Goal: Task Accomplishment & Management: Manage account settings

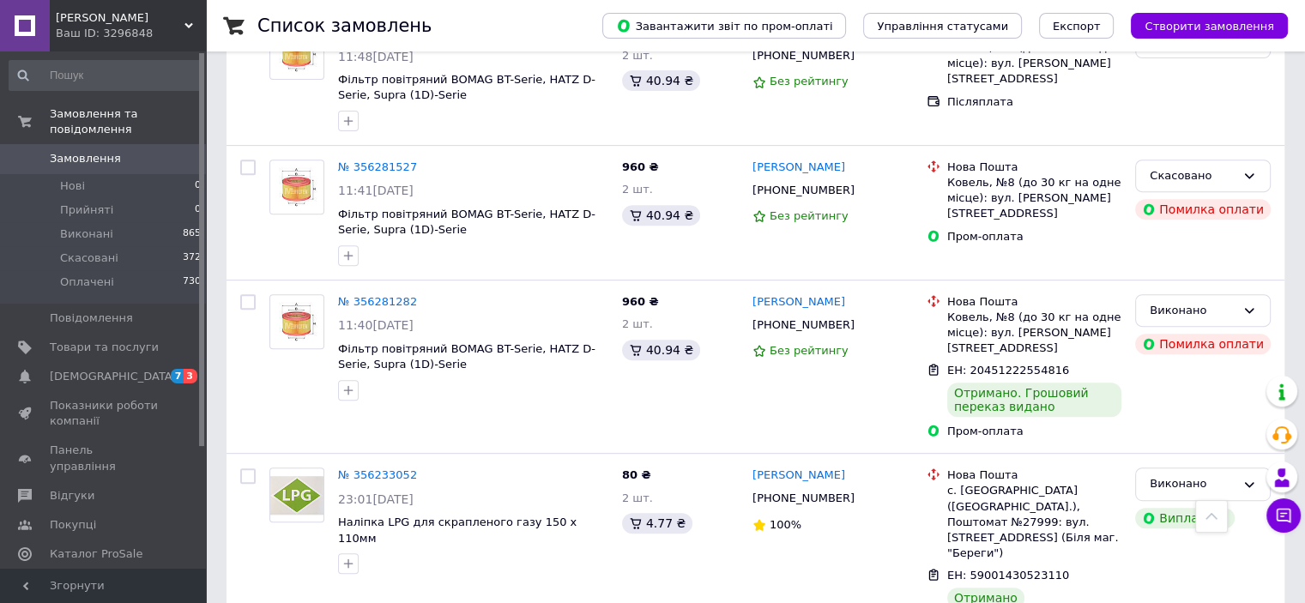
scroll to position [755, 0]
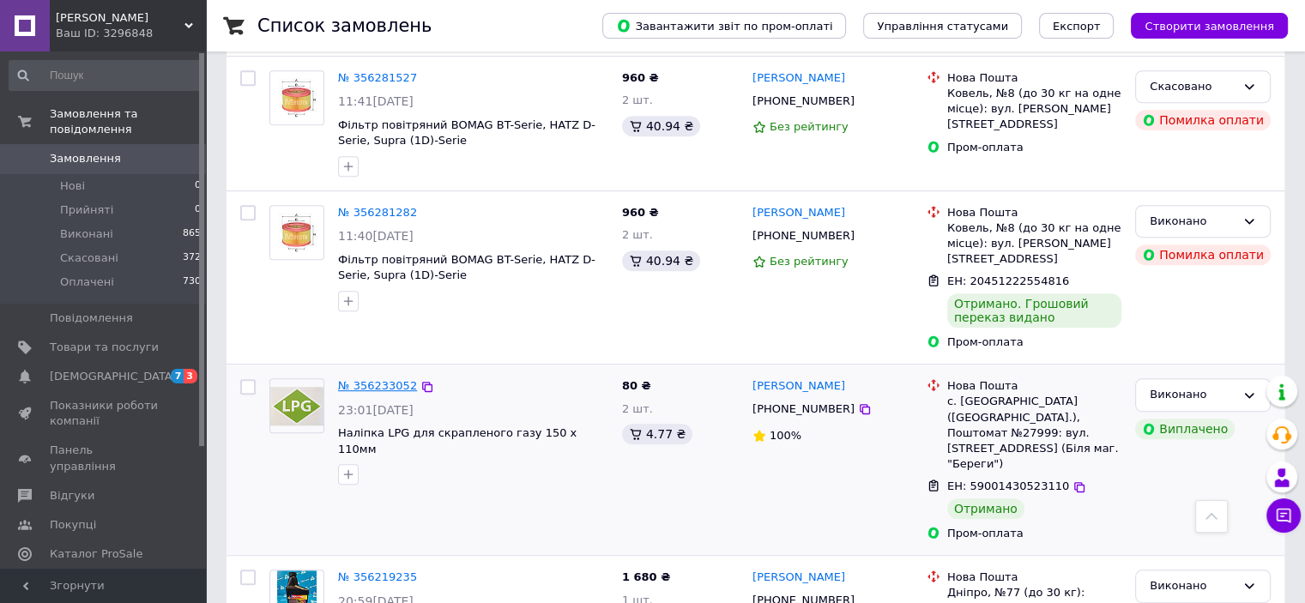
click at [391, 379] on link "№ 356233052" at bounding box center [377, 385] width 79 height 13
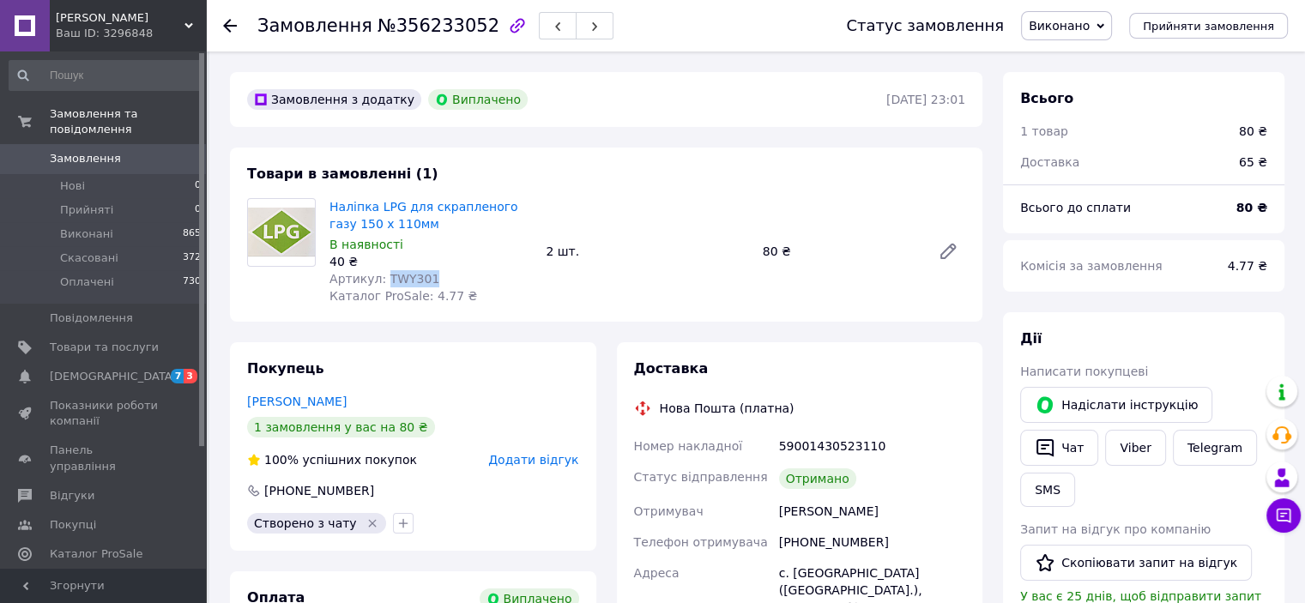
drag, startPoint x: 425, startPoint y: 274, endPoint x: 381, endPoint y: 276, distance: 43.8
click at [381, 276] on div "Артикул: TWY301" at bounding box center [431, 278] width 203 height 17
copy span "TWY301"
click at [227, 30] on icon at bounding box center [230, 26] width 14 height 14
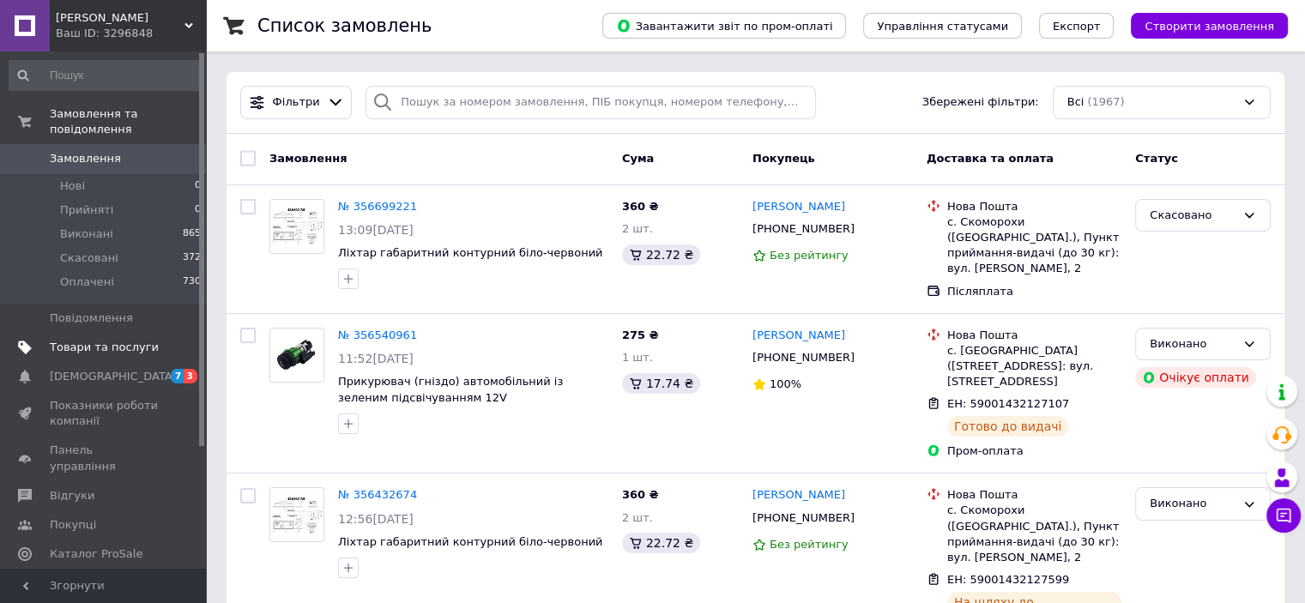
click at [70, 340] on span "Товари та послуги" at bounding box center [104, 347] width 109 height 15
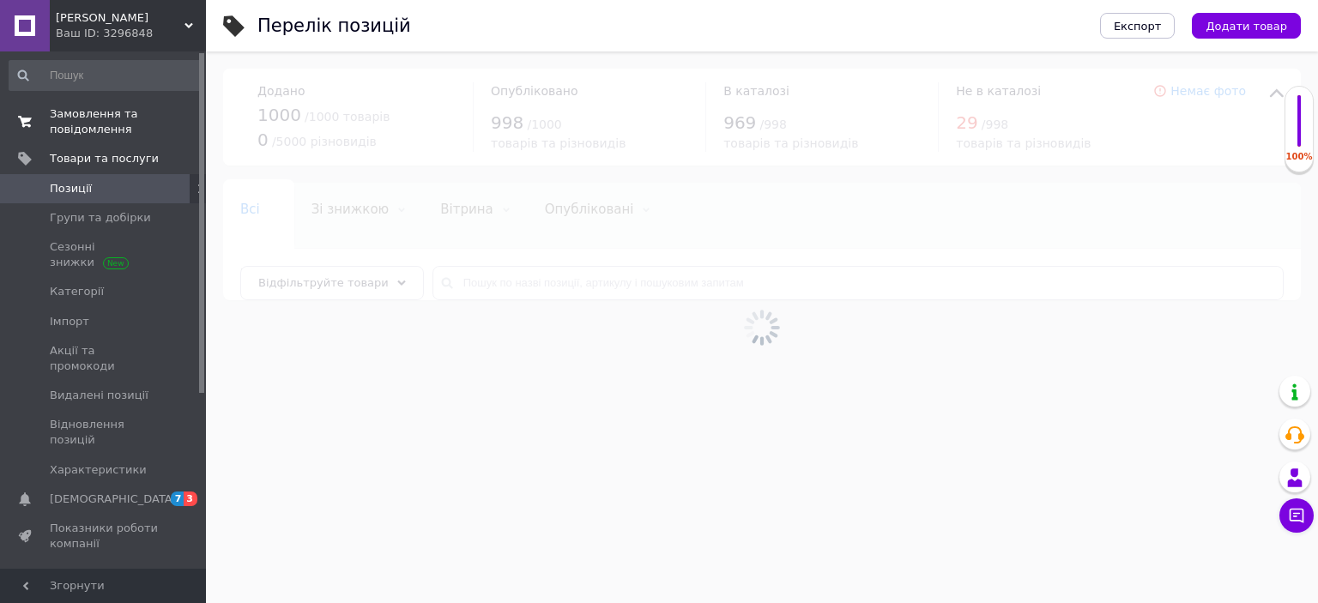
click at [85, 115] on span "Замовлення та повідомлення" at bounding box center [104, 121] width 109 height 31
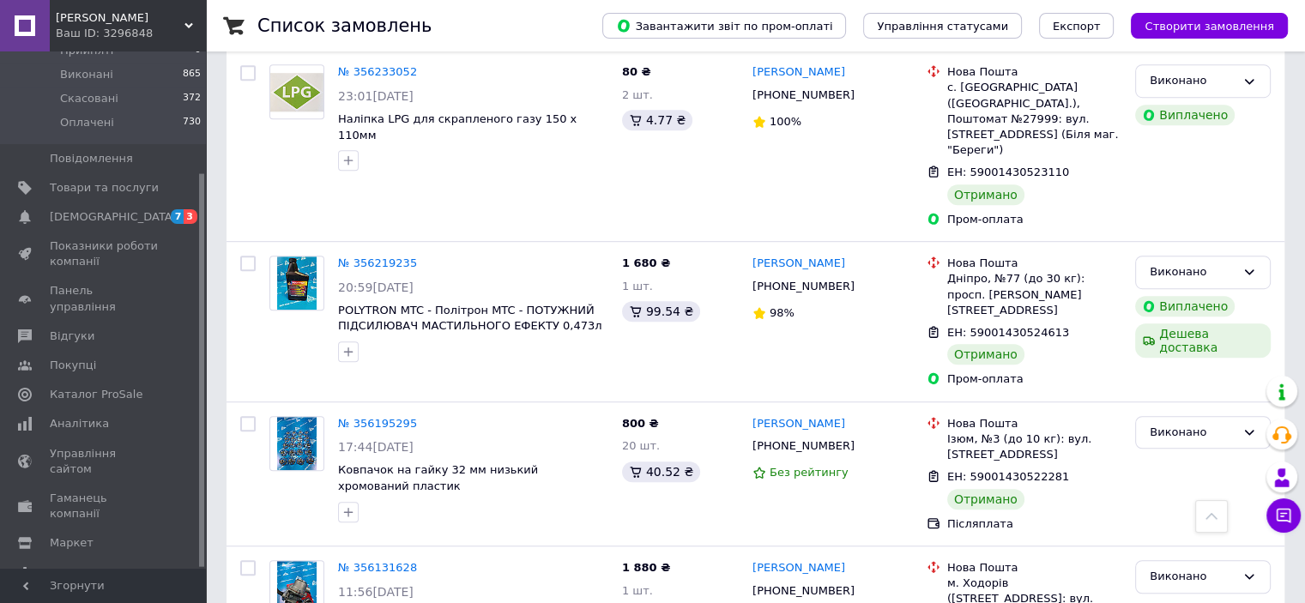
scroll to position [1584, 0]
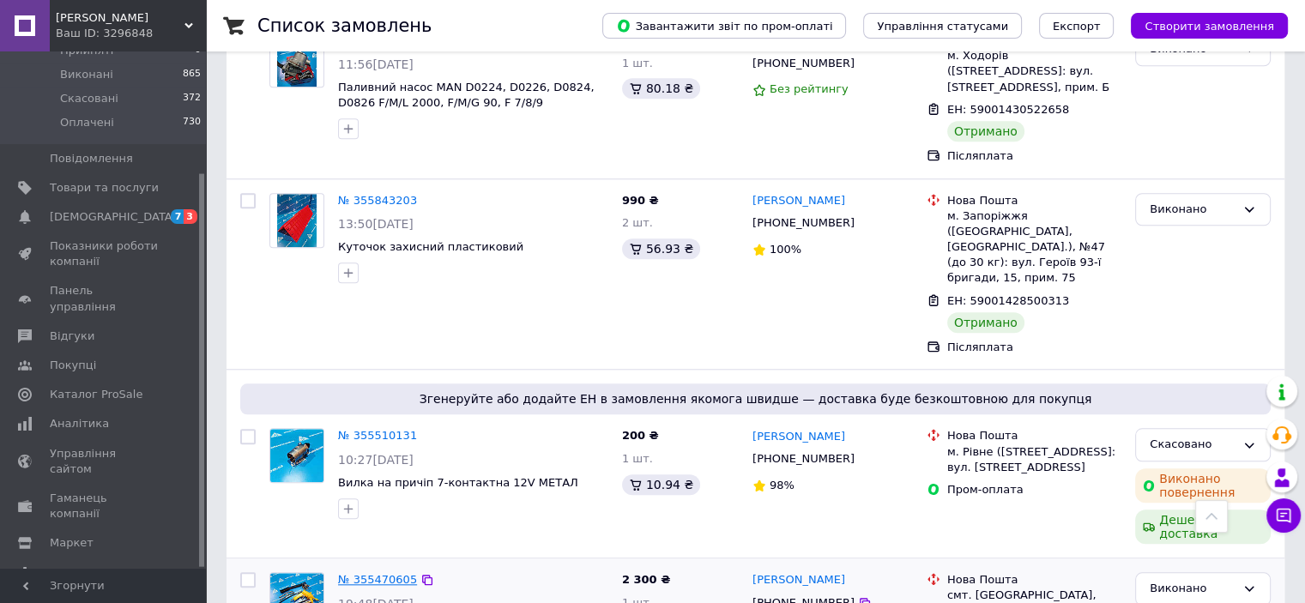
click at [379, 573] on link "№ 355470605" at bounding box center [377, 579] width 79 height 13
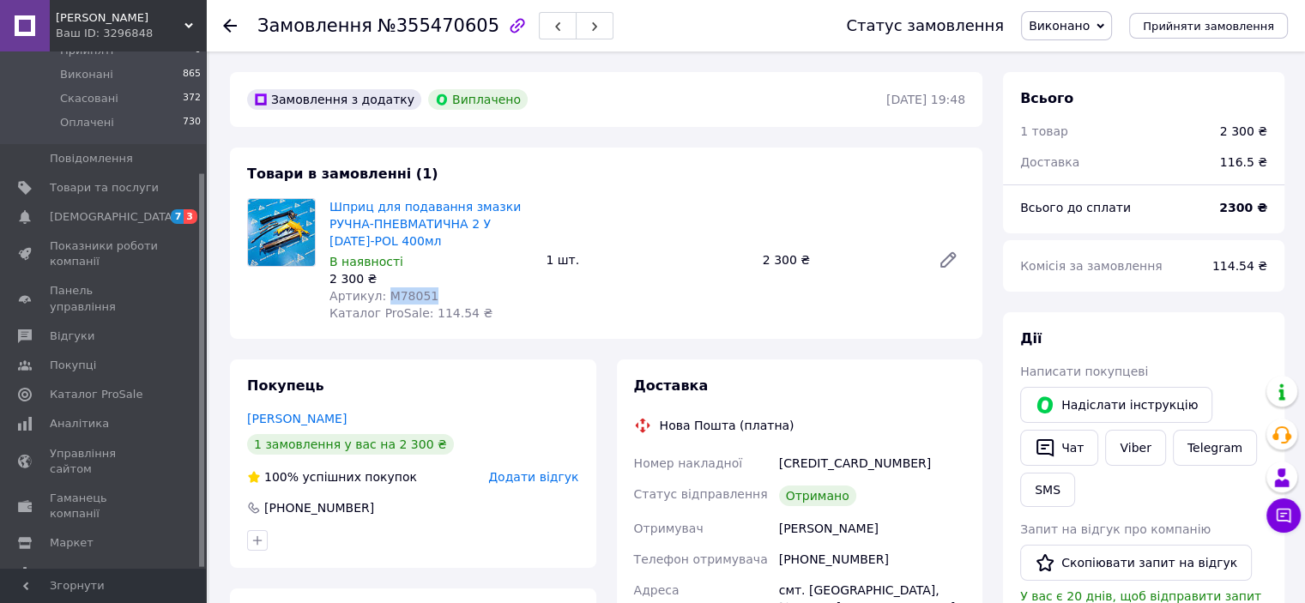
drag, startPoint x: 423, startPoint y: 294, endPoint x: 384, endPoint y: 295, distance: 39.5
click at [384, 295] on div "Артикул: M78051" at bounding box center [431, 296] width 203 height 17
copy span "M78051"
click at [234, 26] on use at bounding box center [230, 26] width 14 height 14
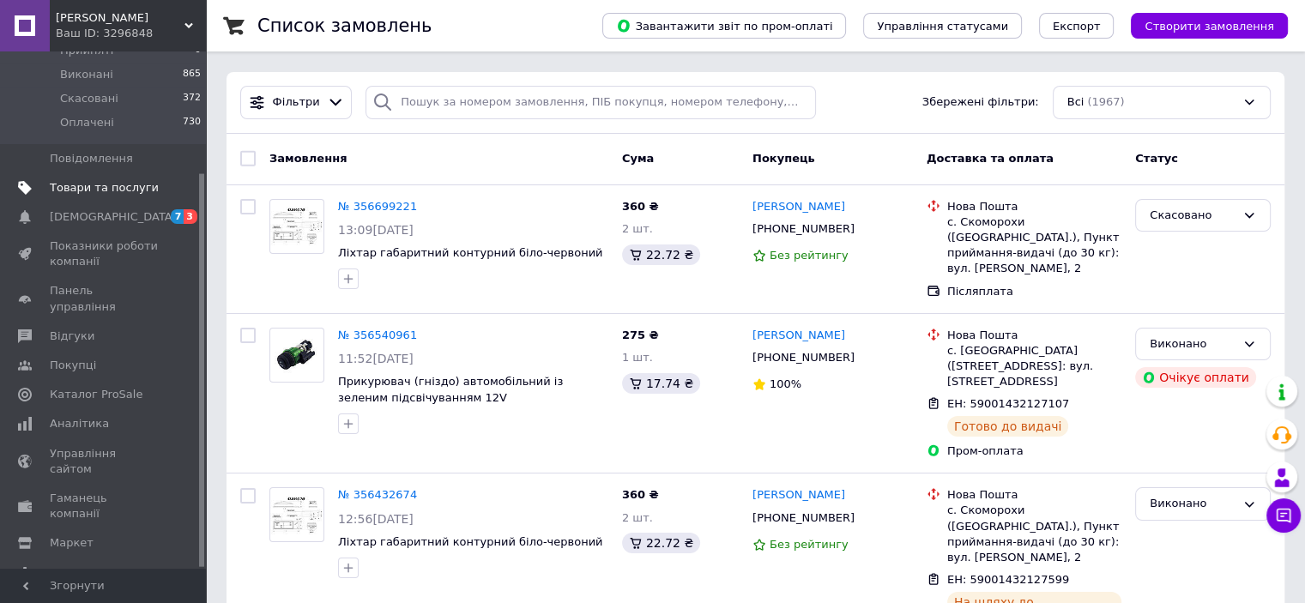
click at [94, 180] on span "Товари та послуги" at bounding box center [104, 187] width 109 height 15
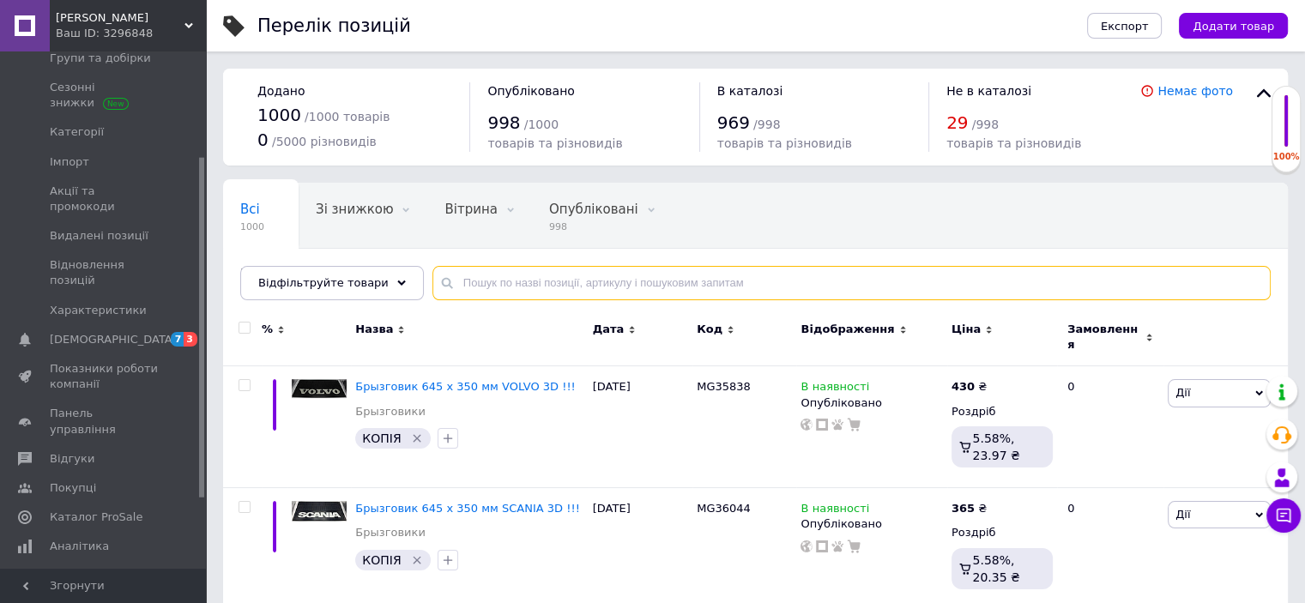
click at [601, 284] on input "text" at bounding box center [852, 283] width 839 height 34
paste input "M78051"
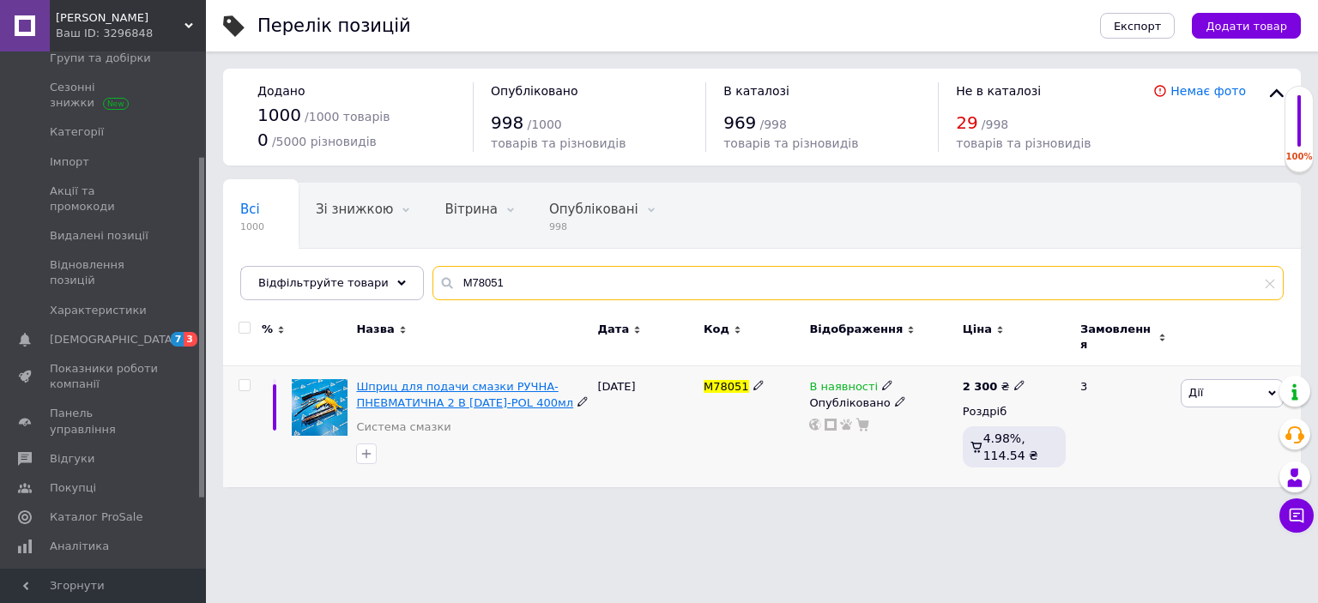
type input "M78051"
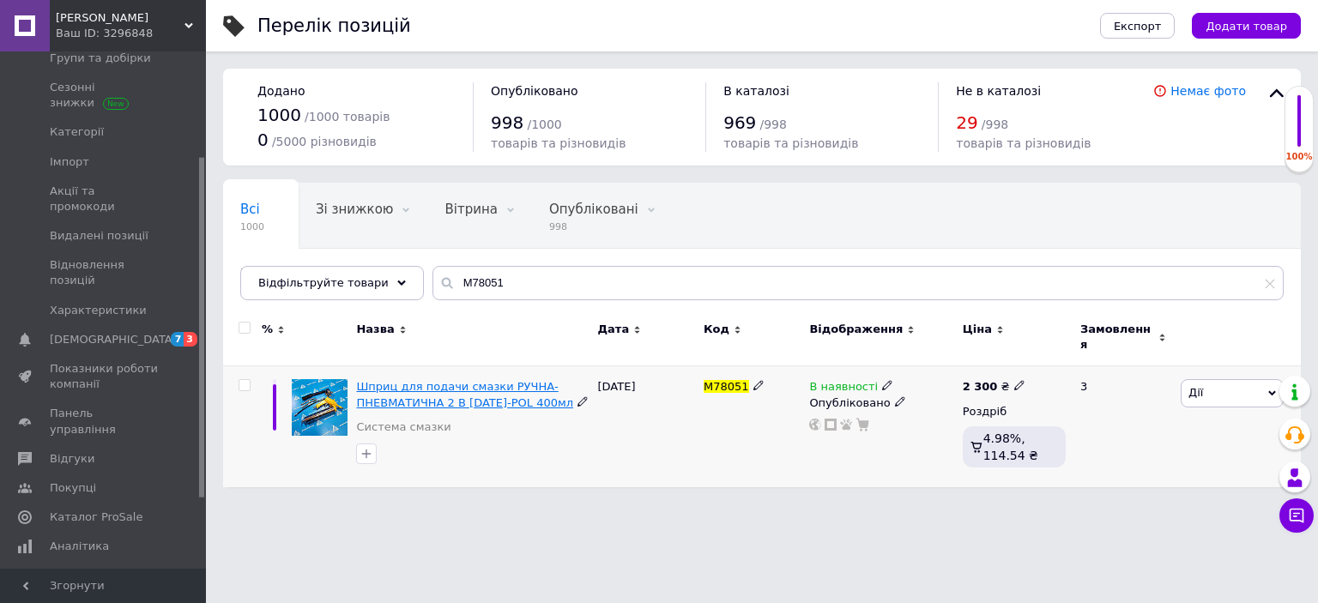
click at [387, 383] on span "Шприц для подачи смазки РУЧНА-ПНЕВМАТИЧНА 2 В [DATE]-POL 400мл" at bounding box center [464, 394] width 217 height 28
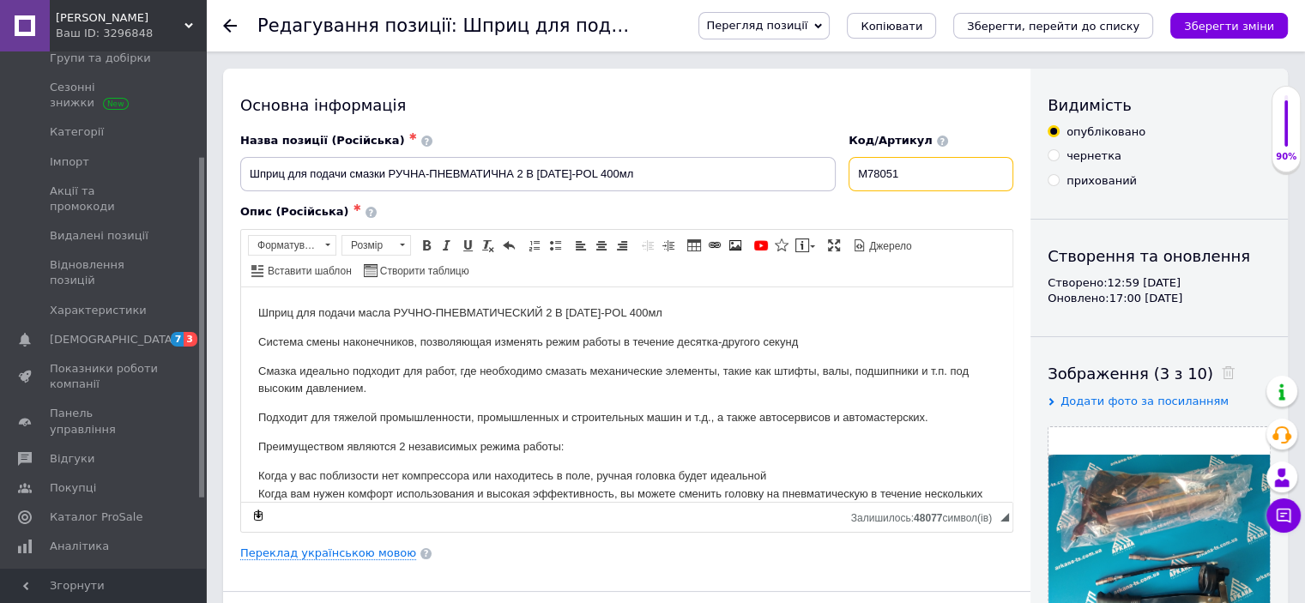
drag, startPoint x: 913, startPoint y: 173, endPoint x: 855, endPoint y: 172, distance: 58.4
click at [855, 172] on div "Код/Артикул M78051" at bounding box center [932, 162] width 178 height 71
click at [736, 100] on div "Основна інформація" at bounding box center [626, 104] width 773 height 21
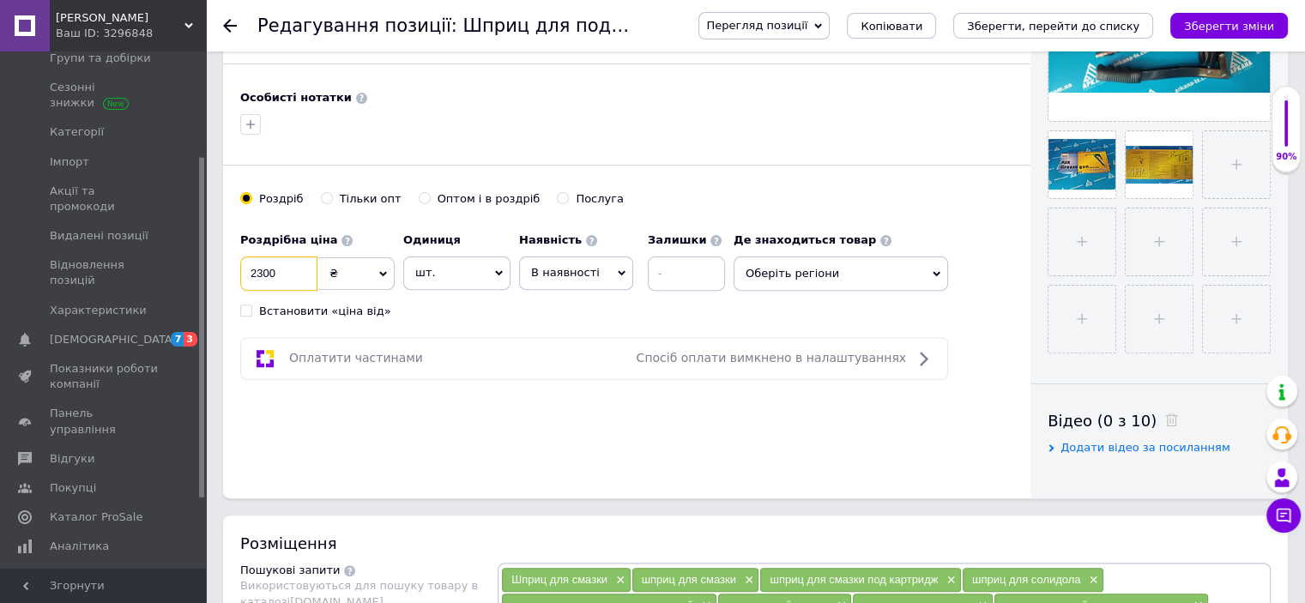
click at [279, 271] on input "2300" at bounding box center [278, 274] width 77 height 34
type input "2170"
click at [896, 135] on div at bounding box center [627, 124] width 780 height 27
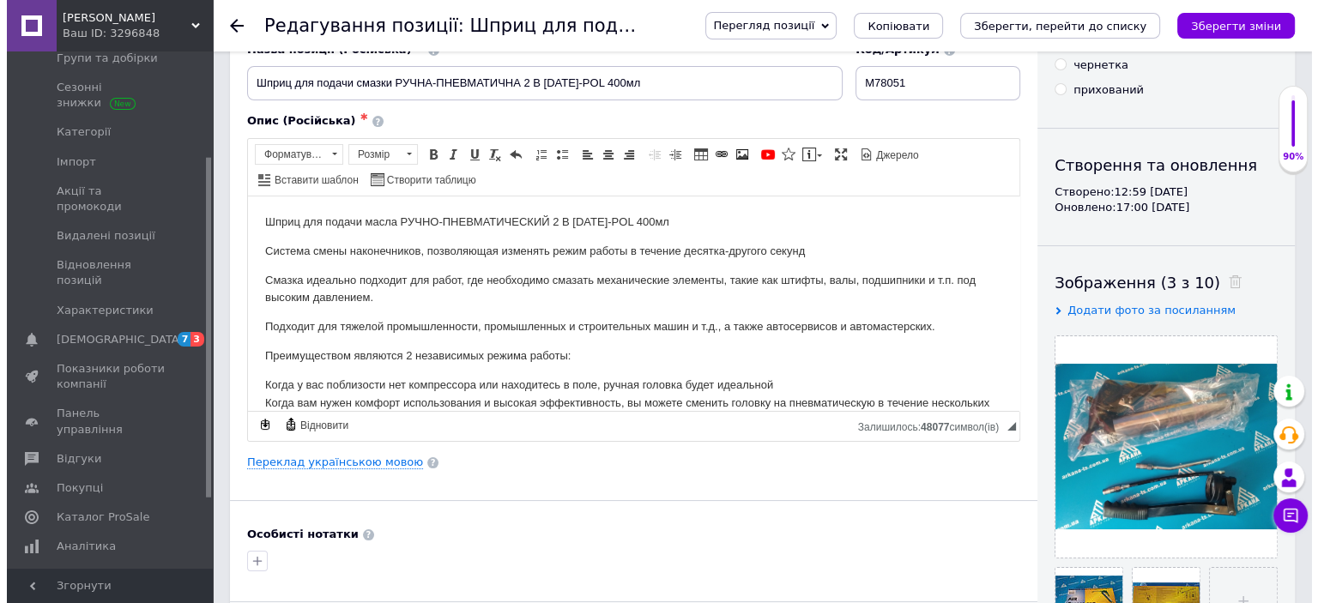
scroll to position [0, 0]
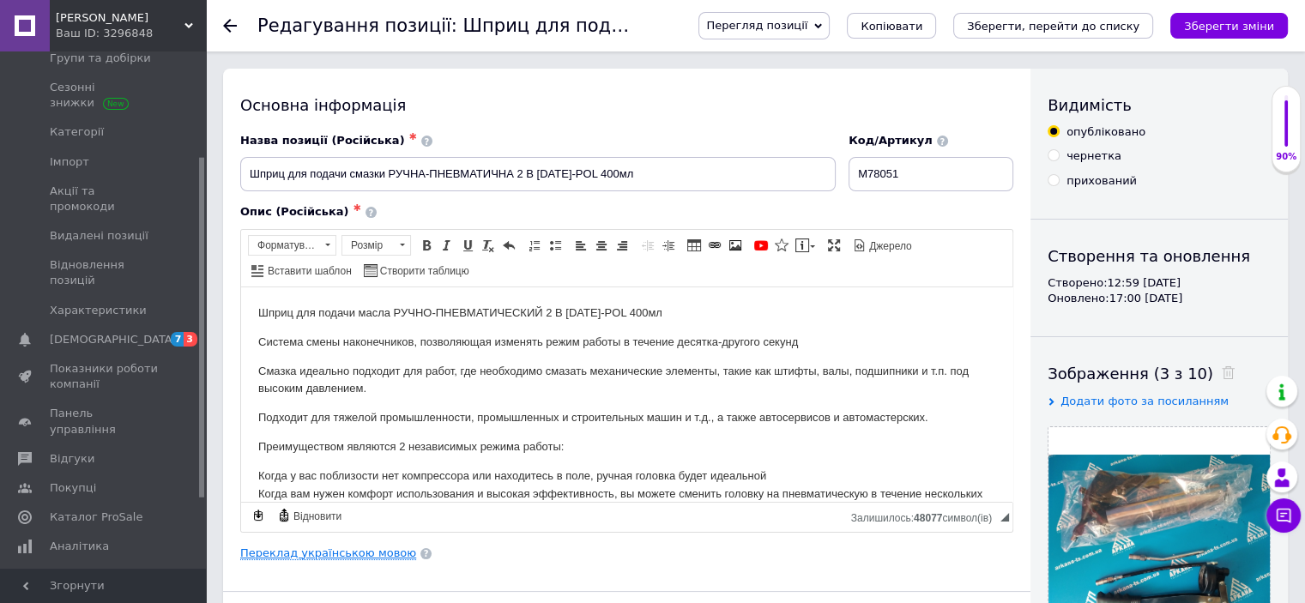
click at [330, 554] on link "Переклад українською мовою" at bounding box center [328, 554] width 176 height 14
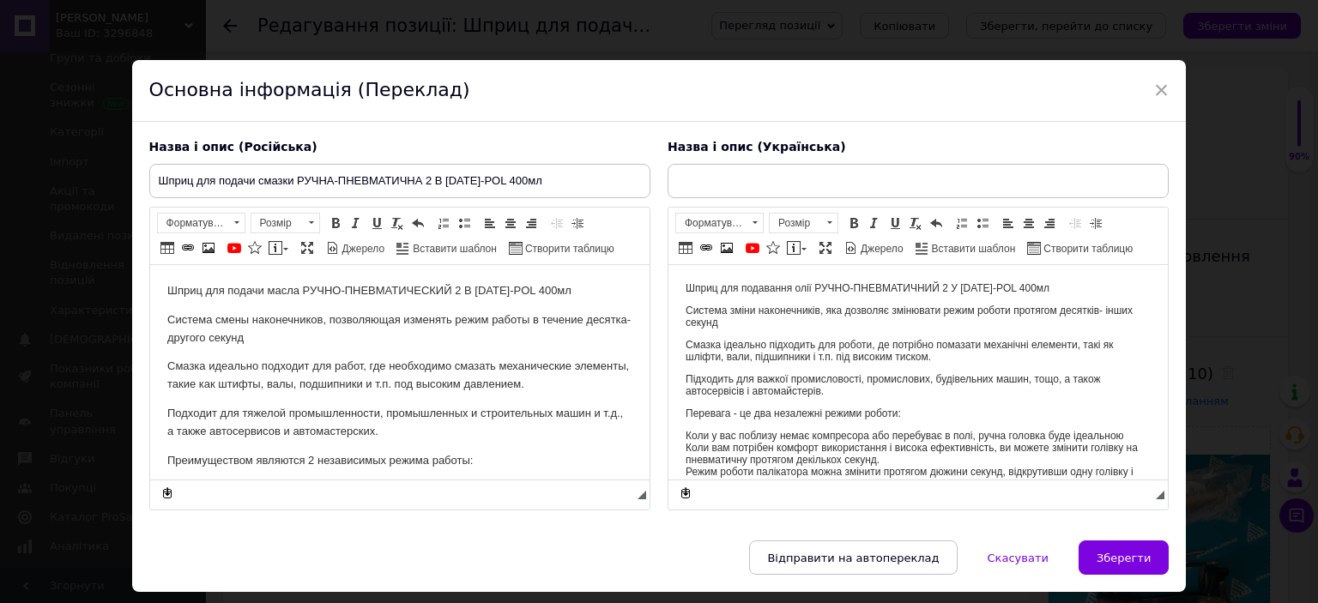
type input "Шприц для подавання змазки РУЧНА-ПНЕВМАТИЧНА 2 У [DATE]-POL 400мл"
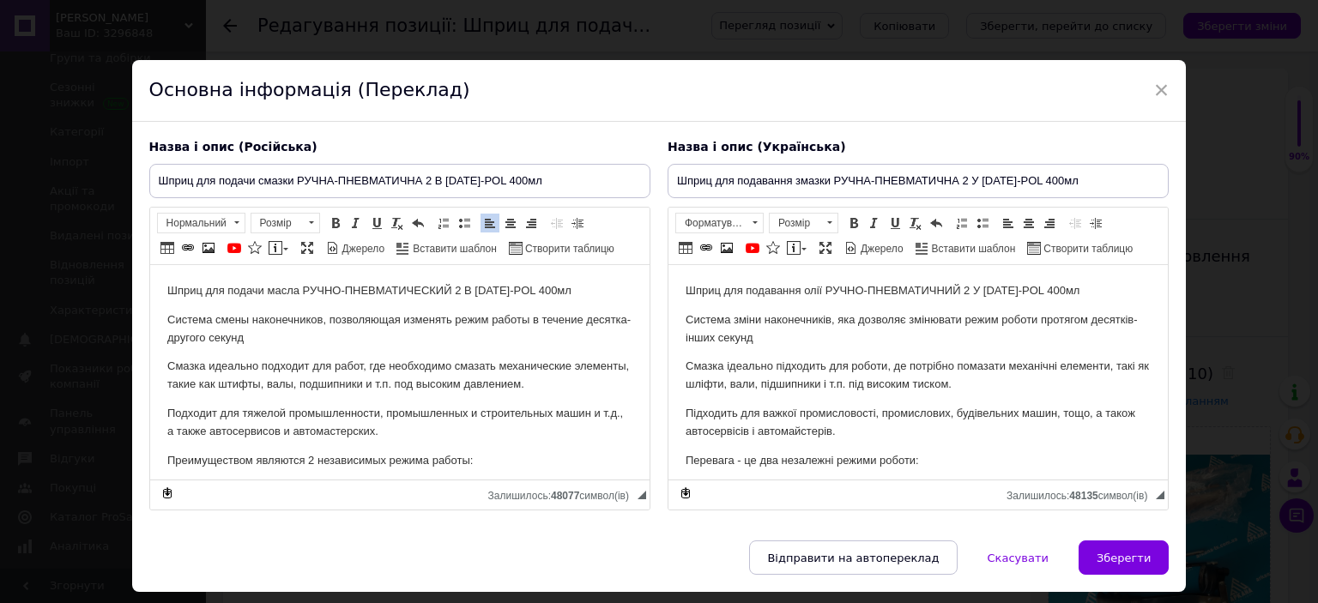
drag, startPoint x: 642, startPoint y: 302, endPoint x: 803, endPoint y: 548, distance: 293.8
click at [1105, 552] on span "Зберегти" at bounding box center [1124, 558] width 54 height 13
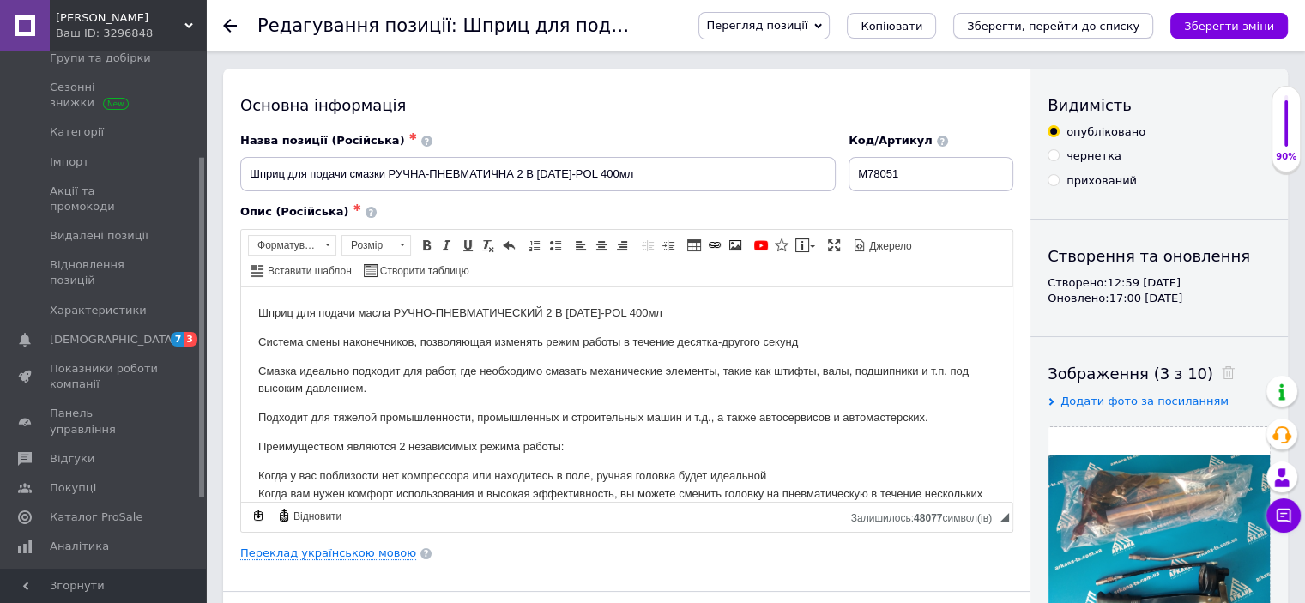
click at [1036, 23] on icon "Зберегти, перейти до списку" at bounding box center [1053, 26] width 173 height 13
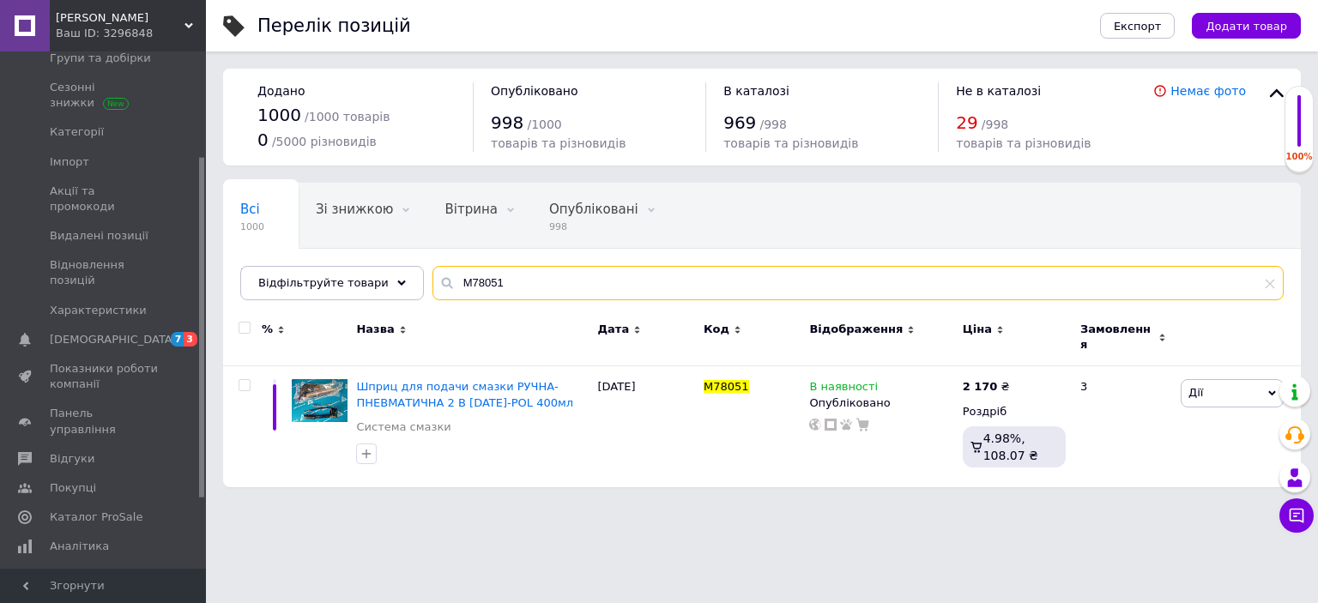
click at [624, 278] on input "M78051" at bounding box center [858, 283] width 851 height 34
type input "M"
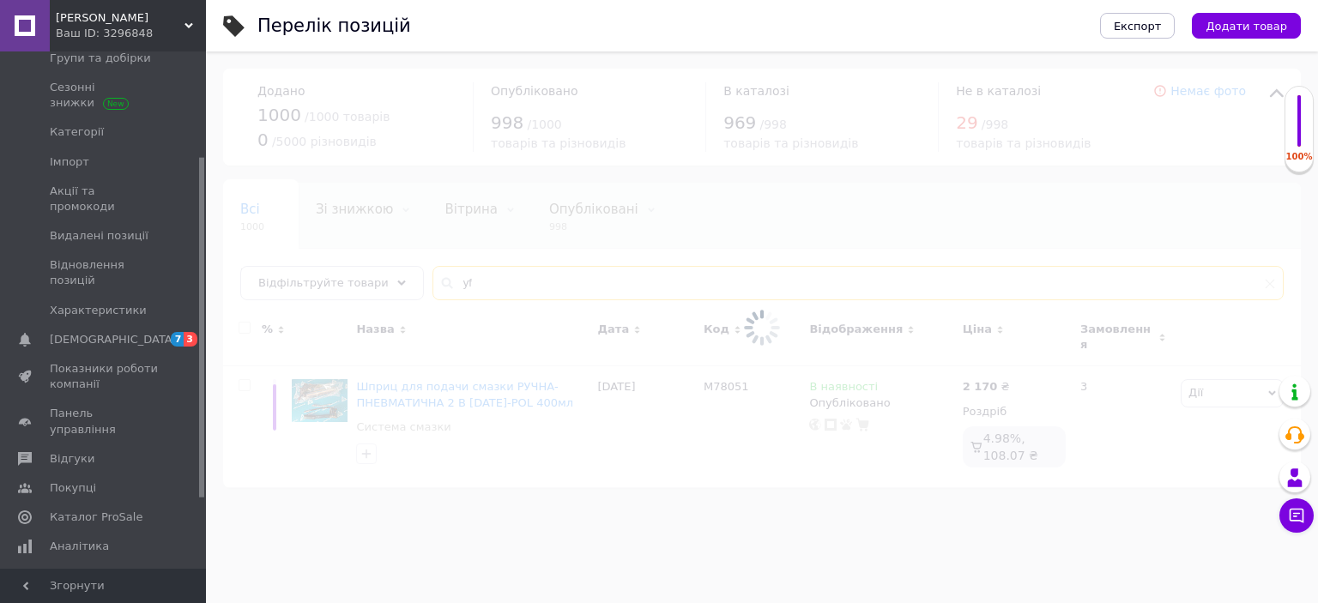
type input "y"
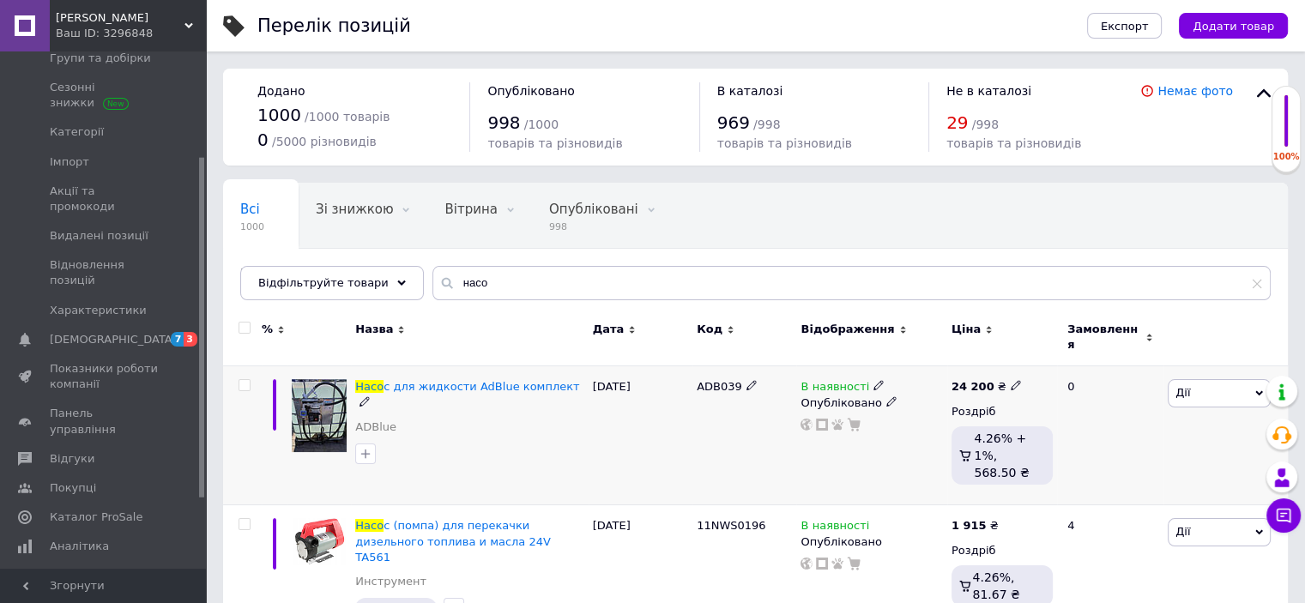
click at [584, 440] on div at bounding box center [469, 453] width 235 height 27
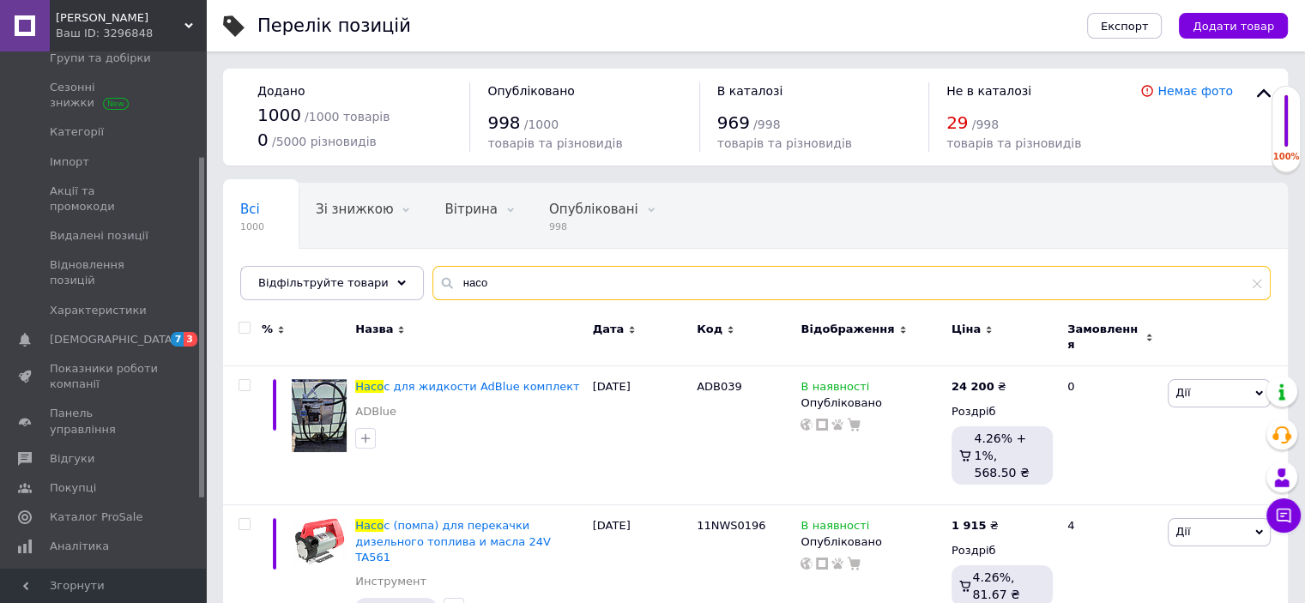
click at [509, 285] on input "насо" at bounding box center [852, 283] width 839 height 34
type input "н"
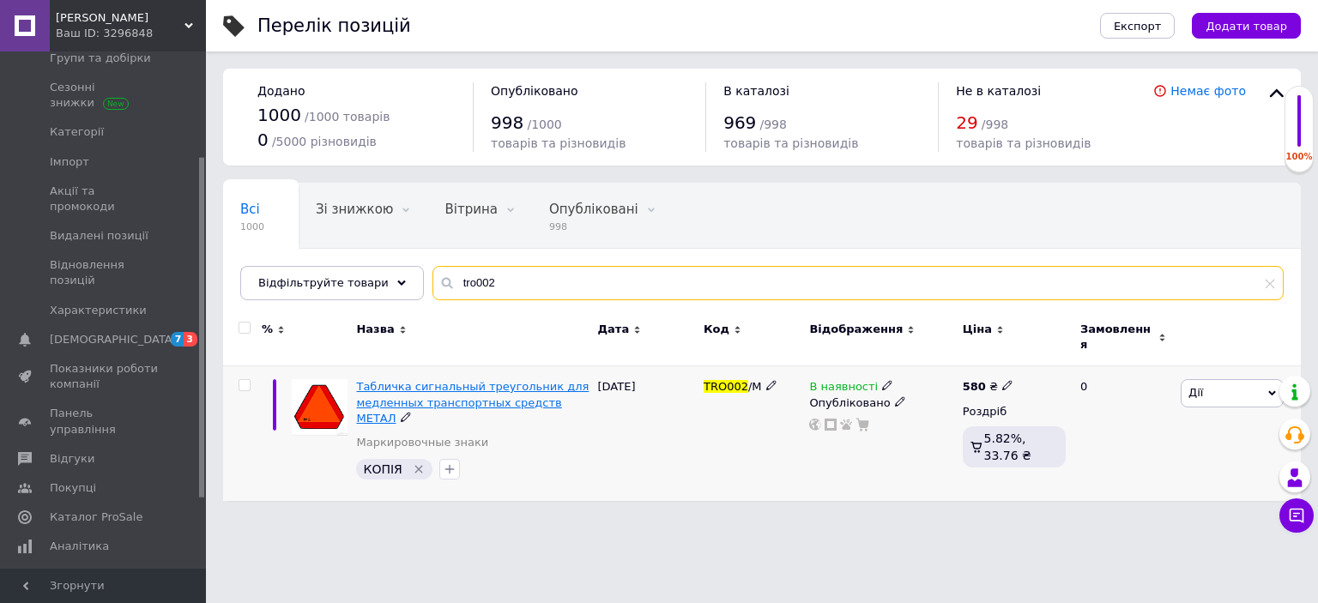
type input "tro002"
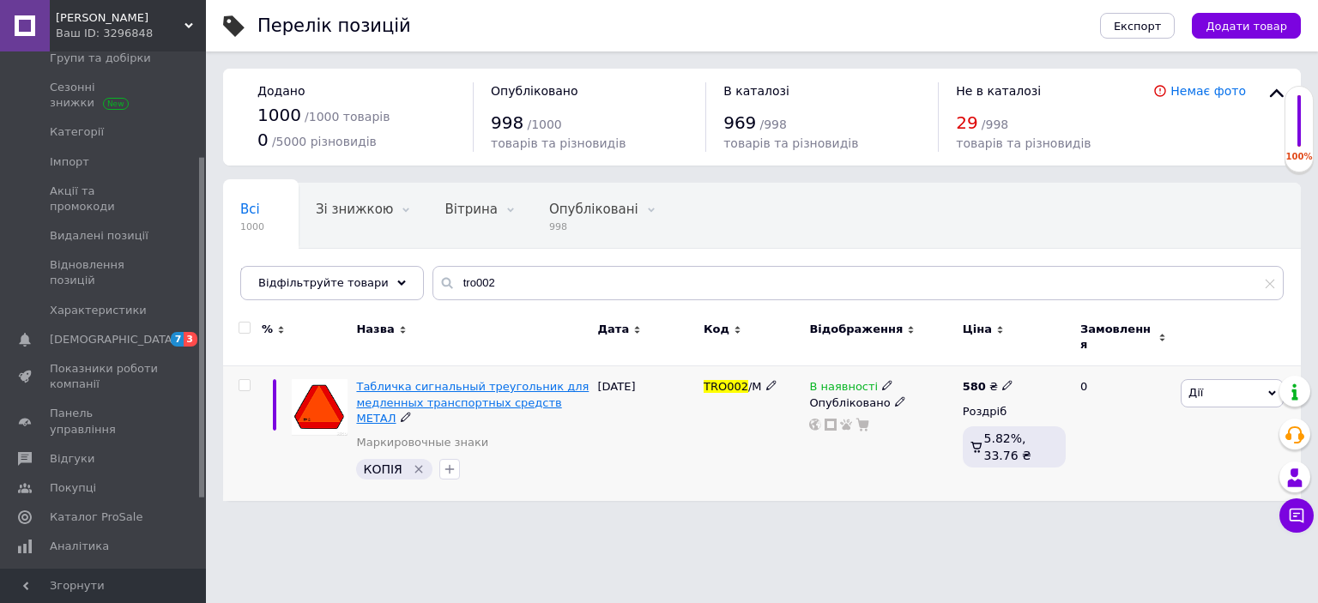
click at [470, 381] on span "Табличка сигнальный треугольник для медленных транспортных средств МЕТАЛ" at bounding box center [472, 402] width 233 height 44
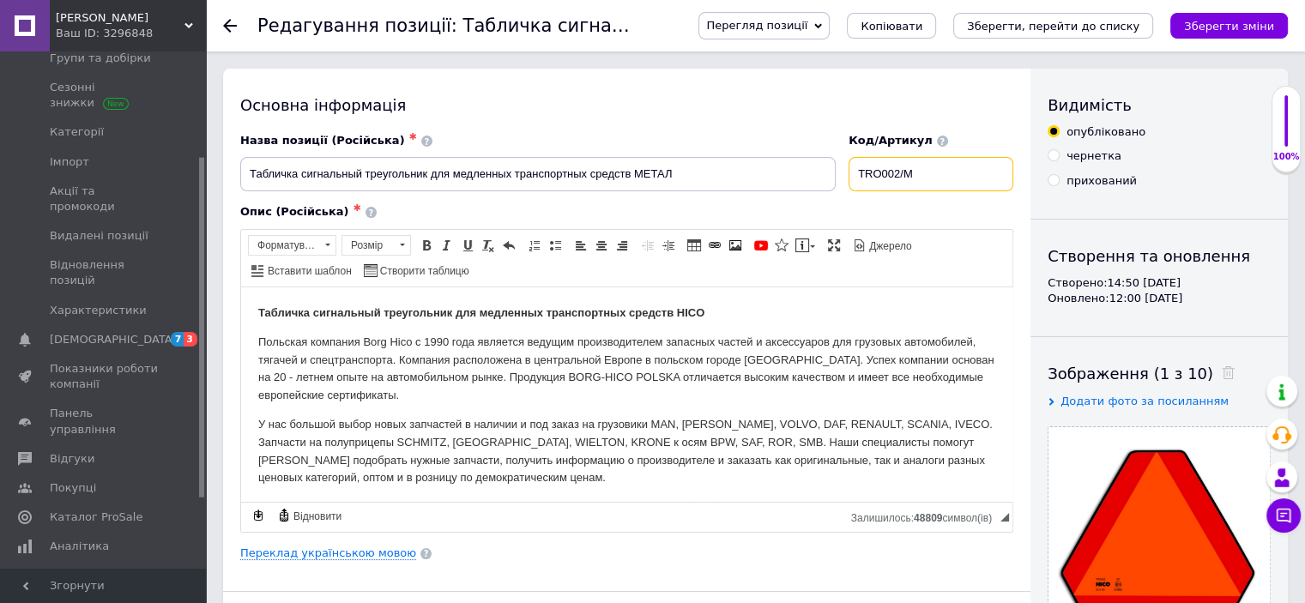
click at [938, 171] on input "TRO002/M" at bounding box center [931, 174] width 165 height 34
type input "TRO002"
click at [1095, 27] on icon "Зберегти, перейти до списку" at bounding box center [1053, 26] width 173 height 13
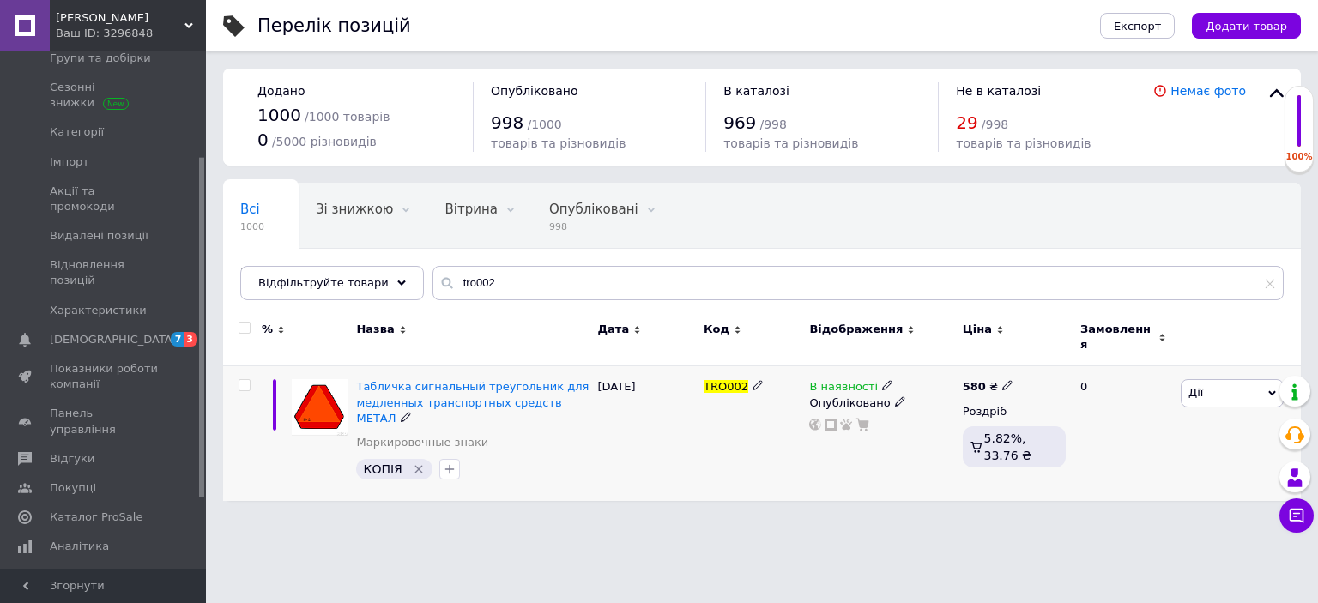
click at [1002, 380] on icon at bounding box center [1007, 385] width 10 height 10
type input "5"
type input "610"
click at [505, 397] on span "Табличка сигнальный треугольник для медленных транспортных средств МЕТАЛ" at bounding box center [472, 402] width 233 height 44
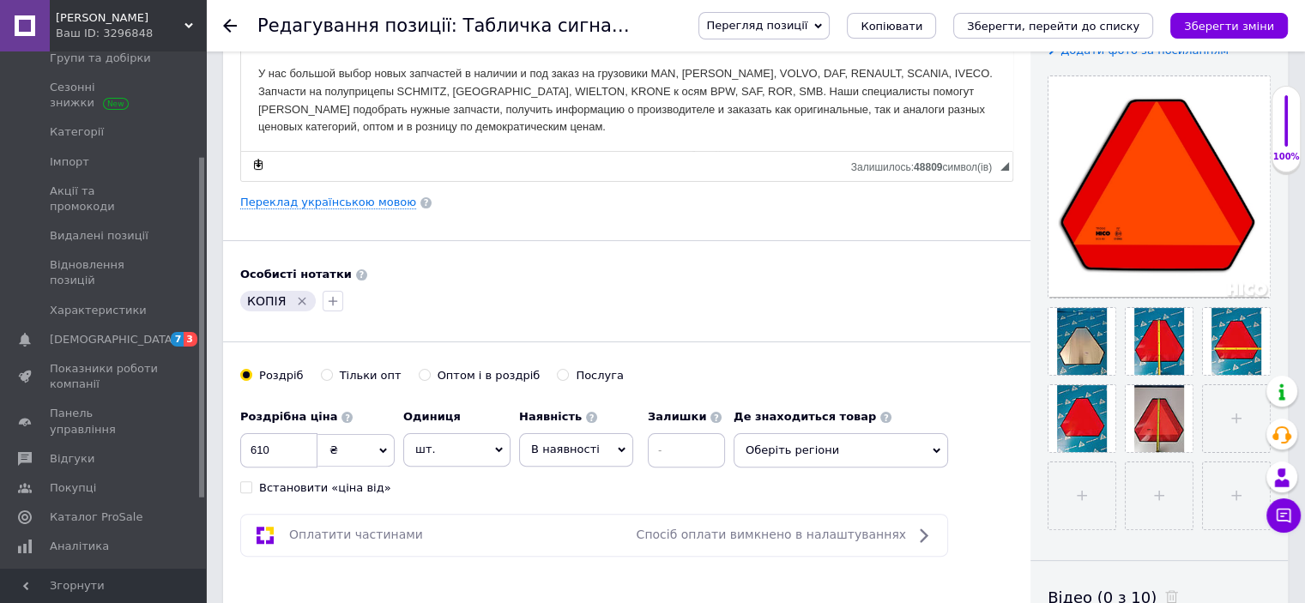
scroll to position [378, 0]
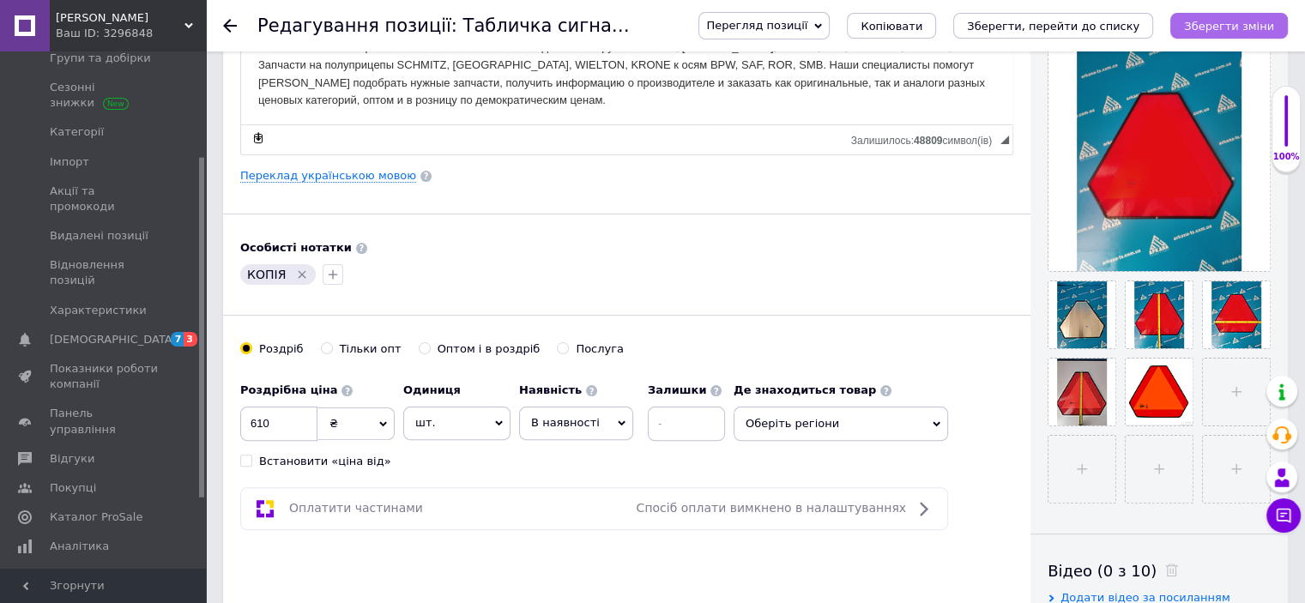
click at [1219, 13] on button "Зберегти зміни" at bounding box center [1230, 26] width 118 height 26
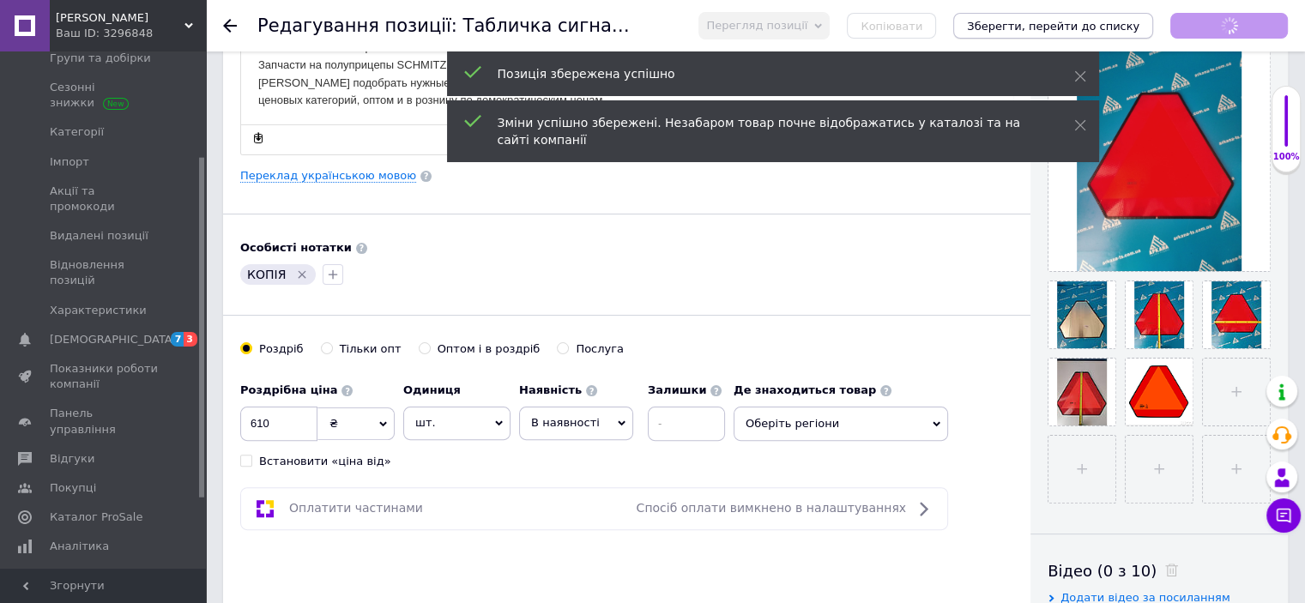
click at [1038, 51] on div "Позиція збережена успішно" at bounding box center [773, 73] width 652 height 45
click at [1038, 30] on icon "Зберегти, перейти до списку" at bounding box center [1053, 26] width 173 height 13
